Goal: Task Accomplishment & Management: Use online tool/utility

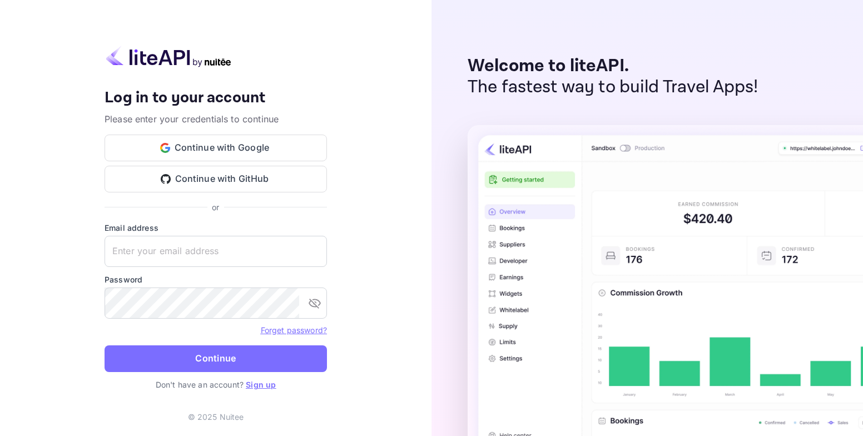
type input "[EMAIL_ADDRESS][DOMAIN_NAME]"
click at [236, 353] on button "Continue" at bounding box center [215, 358] width 222 height 27
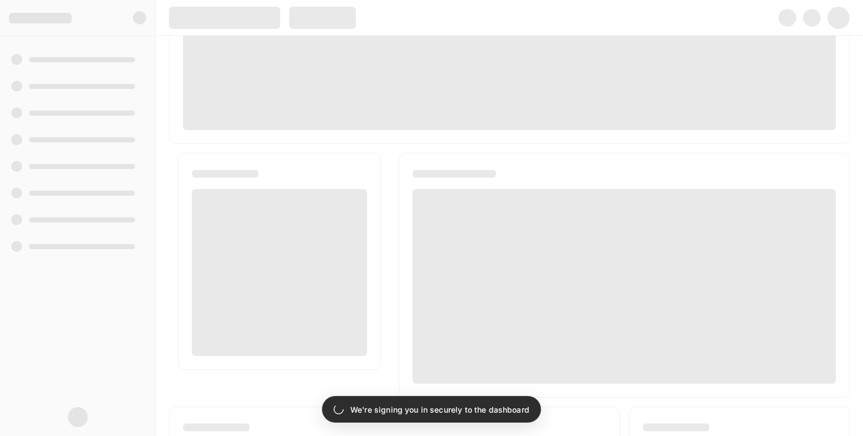
scroll to position [510, 0]
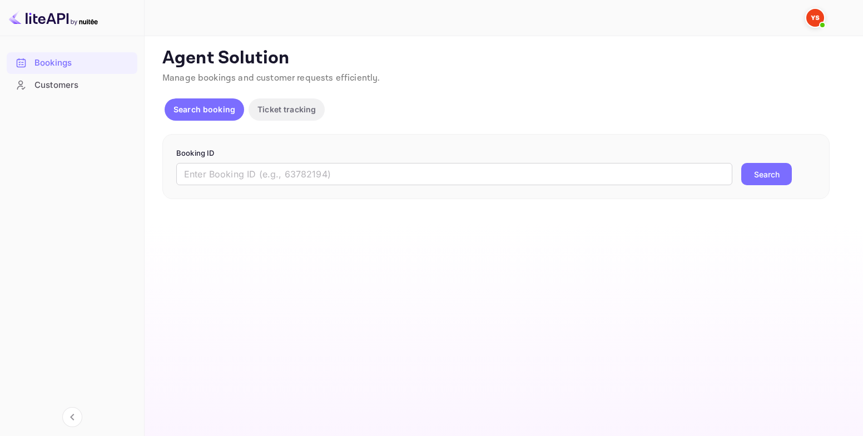
drag, startPoint x: 861, startPoint y: 88, endPoint x: 818, endPoint y: 184, distance: 104.7
click at [315, 178] on input "text" at bounding box center [454, 174] width 556 height 22
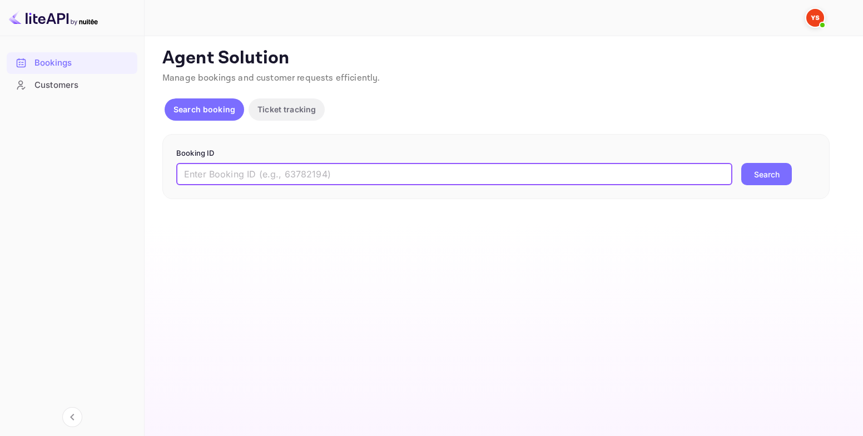
paste input "8683303"
type input "8683303"
click at [769, 169] on button "Search" at bounding box center [766, 174] width 51 height 22
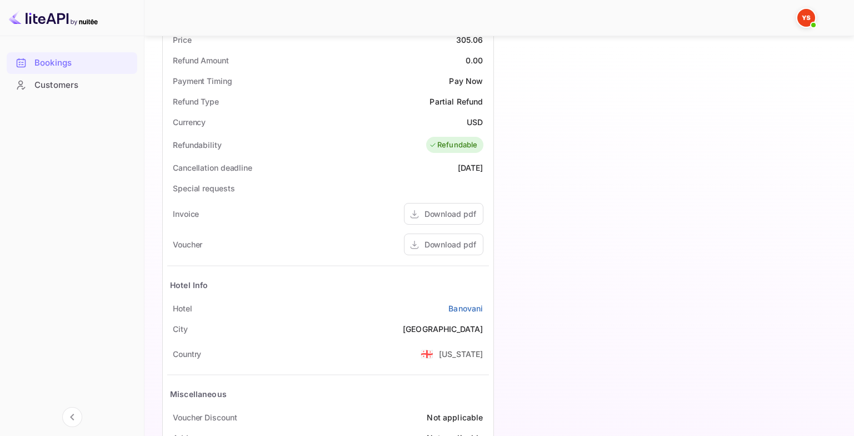
scroll to position [389, 0]
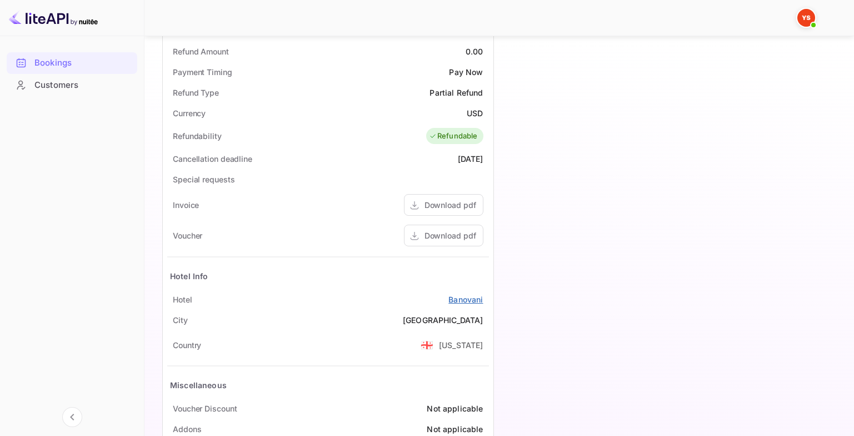
click at [464, 298] on link "Banovani" at bounding box center [466, 299] width 34 height 12
click at [440, 241] on div "Download pdf" at bounding box center [451, 236] width 52 height 12
